Goal: Information Seeking & Learning: Learn about a topic

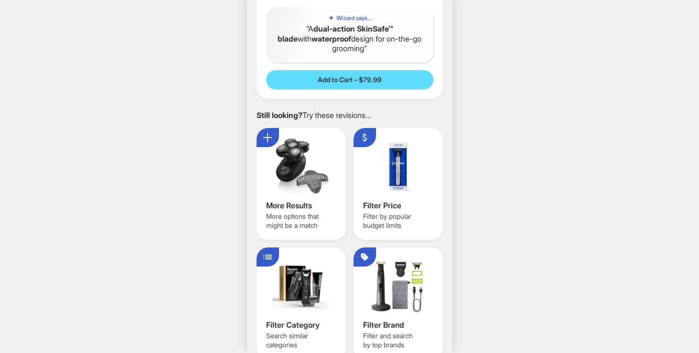
scroll to position [771, 0]
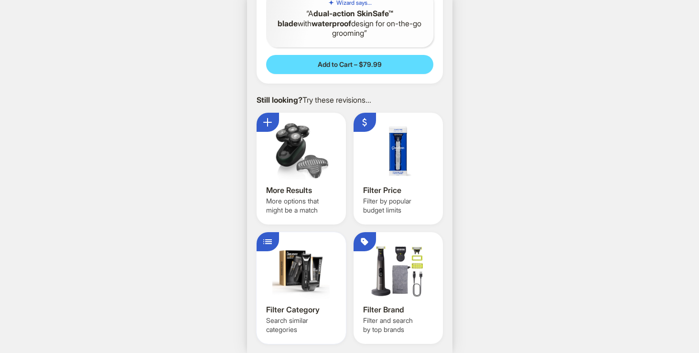
click at [309, 276] on div at bounding box center [301, 270] width 70 height 57
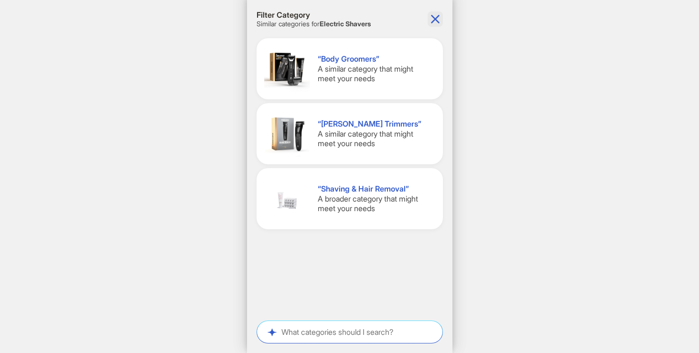
click at [436, 16] on icon "button" at bounding box center [435, 18] width 15 height 15
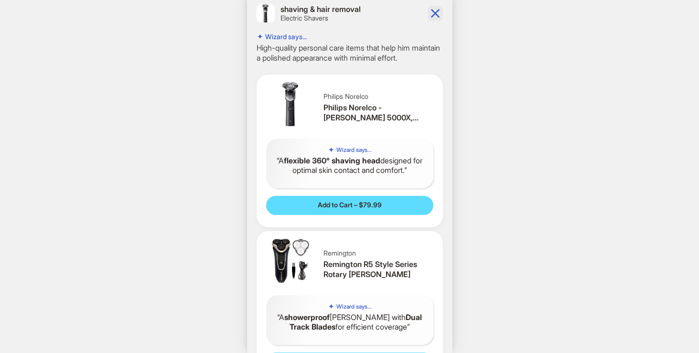
click at [435, 12] on icon "button" at bounding box center [435, 13] width 9 height 9
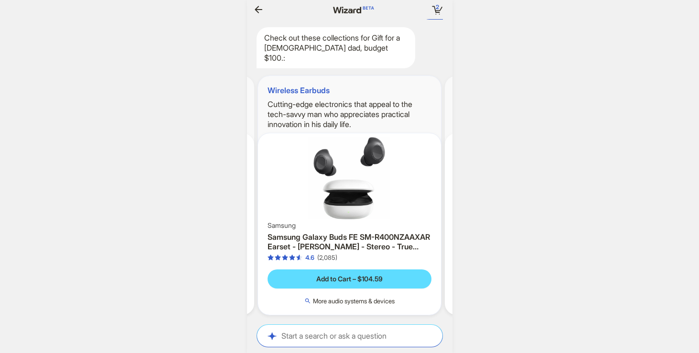
click at [298, 180] on img at bounding box center [349, 178] width 175 height 82
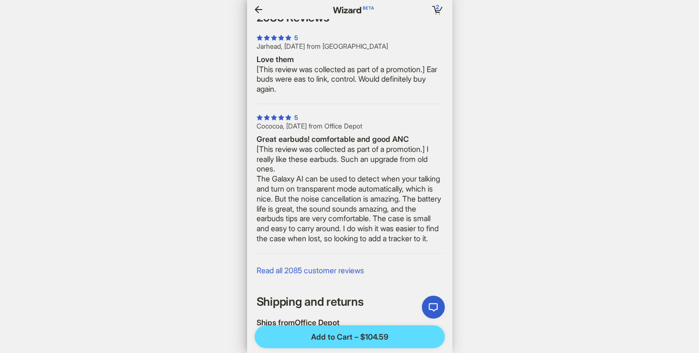
click at [258, 10] on icon "button" at bounding box center [258, 9] width 11 height 11
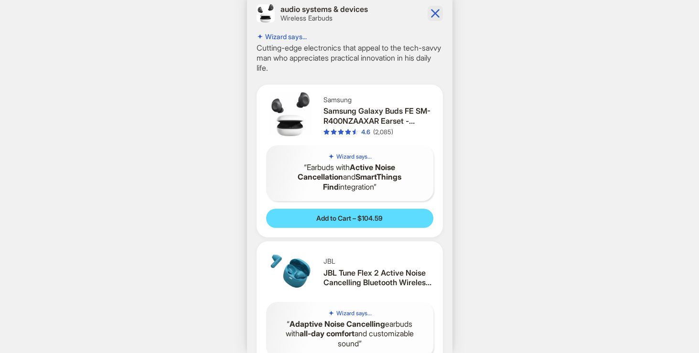
click at [434, 13] on icon "button" at bounding box center [435, 13] width 9 height 9
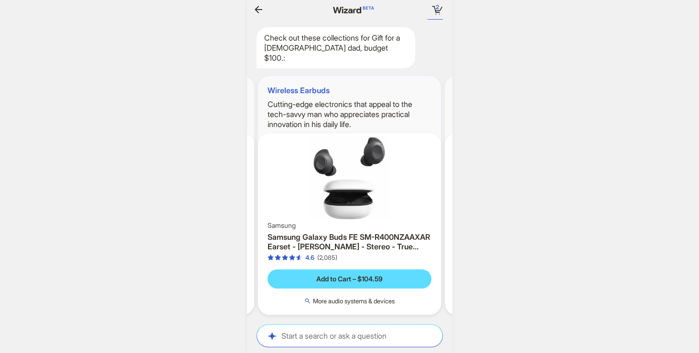
click at [362, 98] on div "Wireless Earbuds Cutting-edge electronics that appeal to the tech-savvy man who…" at bounding box center [349, 104] width 183 height 57
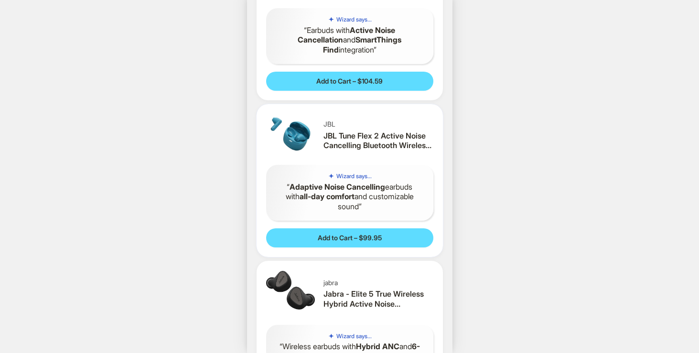
click at [334, 138] on h3 "JBL Tune Flex 2 Active Noise Cancelling Bluetooth Wireless Earbuds - Turquoise" at bounding box center [379, 141] width 110 height 20
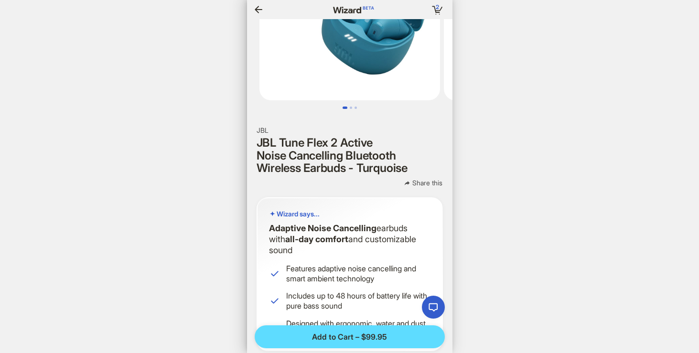
click at [256, 5] on icon "button" at bounding box center [258, 9] width 11 height 11
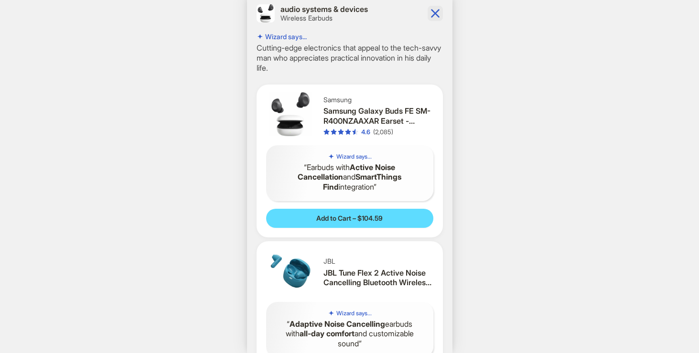
click at [433, 6] on icon "button" at bounding box center [435, 13] width 15 height 15
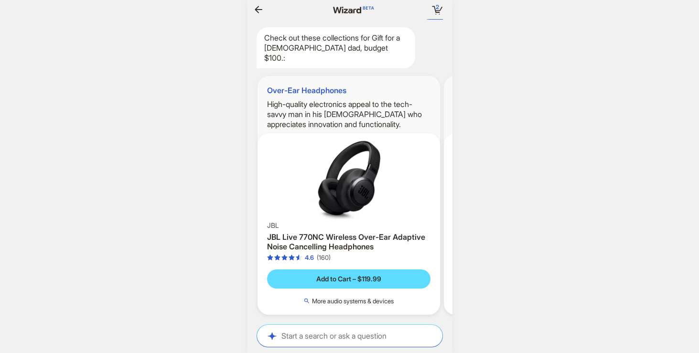
scroll to position [0, 944]
